Goal: Check status

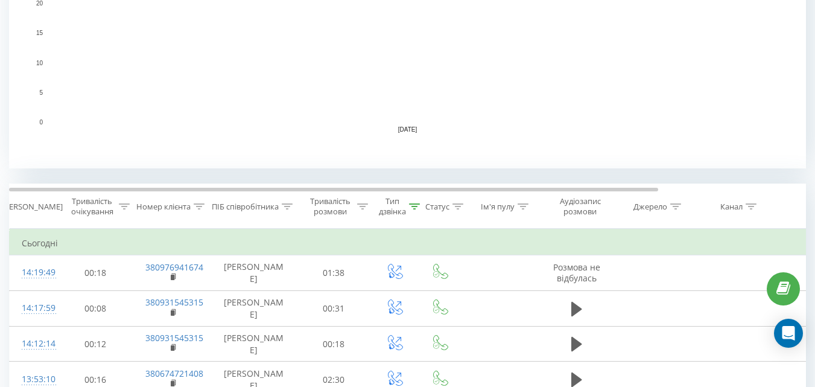
scroll to position [302, 0]
